Goal: Information Seeking & Learning: Find specific fact

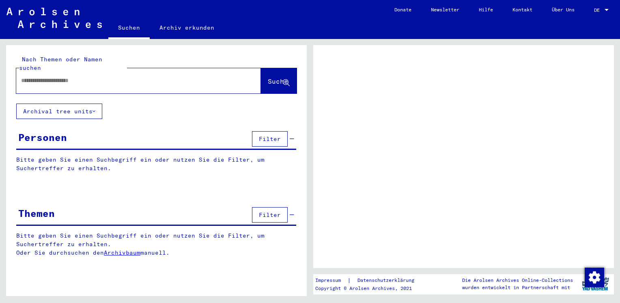
click at [55, 77] on div at bounding box center [128, 80] width 225 height 18
click at [50, 76] on input "text" at bounding box center [131, 80] width 221 height 9
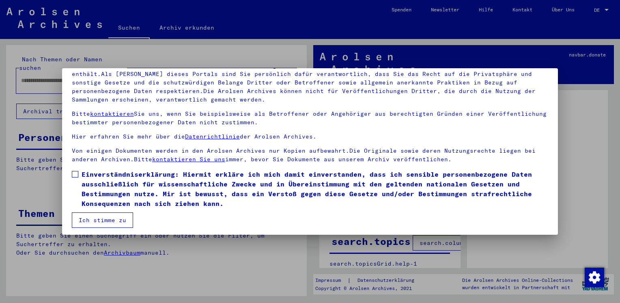
scroll to position [68, 0]
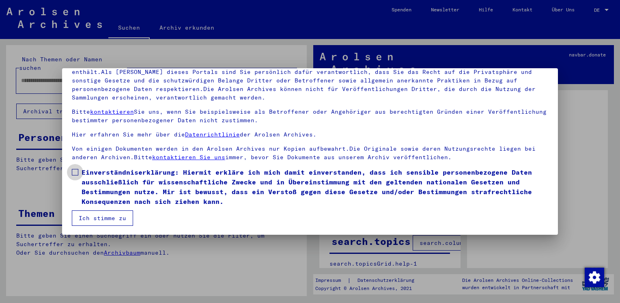
click at [78, 170] on label "Einverständniserklärung: Hiermit erkläre ich mich damit einverstanden, dass ich…" at bounding box center [310, 186] width 477 height 39
click at [103, 219] on button "Ich stimme zu" at bounding box center [102, 217] width 61 height 15
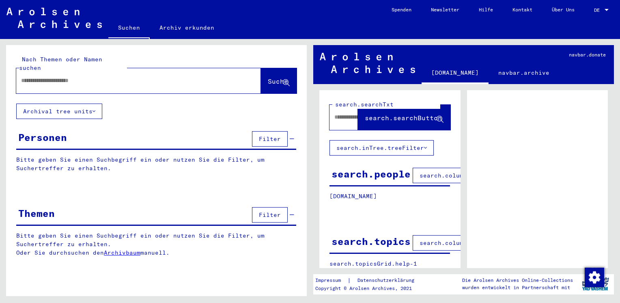
click at [607, 9] on div at bounding box center [607, 10] width 4 height 2
click at [584, 12] on span "English" at bounding box center [587, 14] width 20 height 6
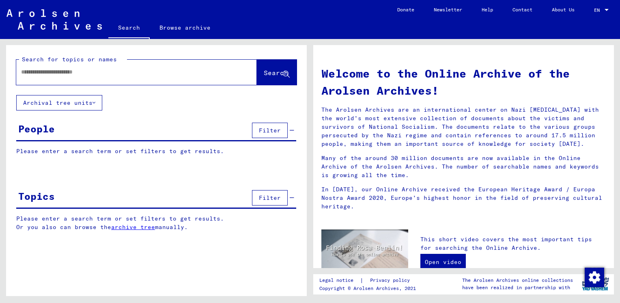
click at [56, 62] on mat-label "Search for topics or names" at bounding box center [69, 59] width 95 height 7
click at [54, 71] on input "text" at bounding box center [127, 72] width 212 height 9
type input "**********"
click at [268, 72] on span "Search" at bounding box center [276, 73] width 24 height 8
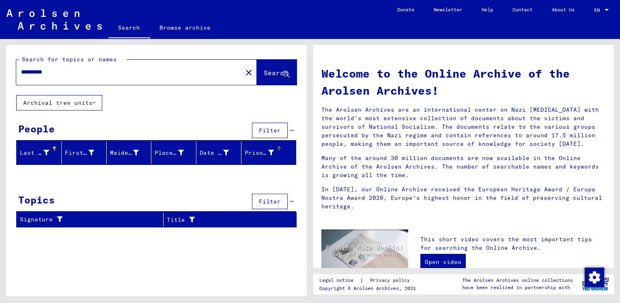
click at [255, 149] on div "Prisoner #" at bounding box center [259, 153] width 29 height 9
click at [276, 127] on span "Filter" at bounding box center [270, 130] width 22 height 7
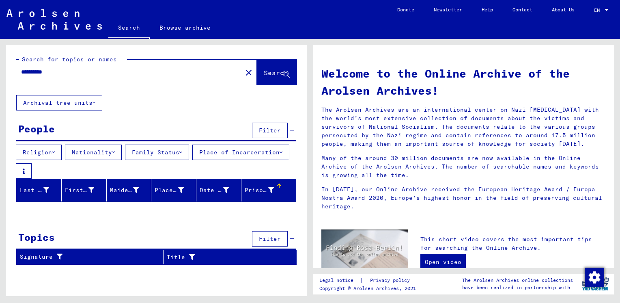
click at [115, 153] on icon at bounding box center [113, 152] width 3 height 6
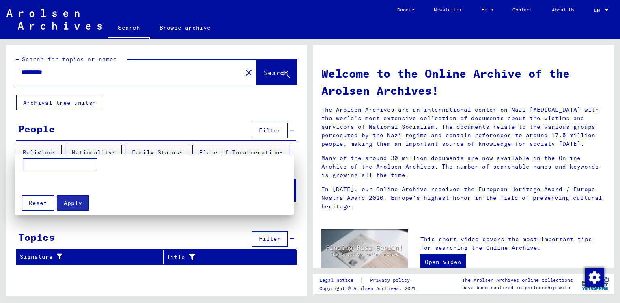
click at [81, 165] on input at bounding box center [60, 164] width 75 height 13
type input "******"
click at [68, 202] on span "Apply" at bounding box center [73, 202] width 18 height 7
